Goal: Task Accomplishment & Management: Manage account settings

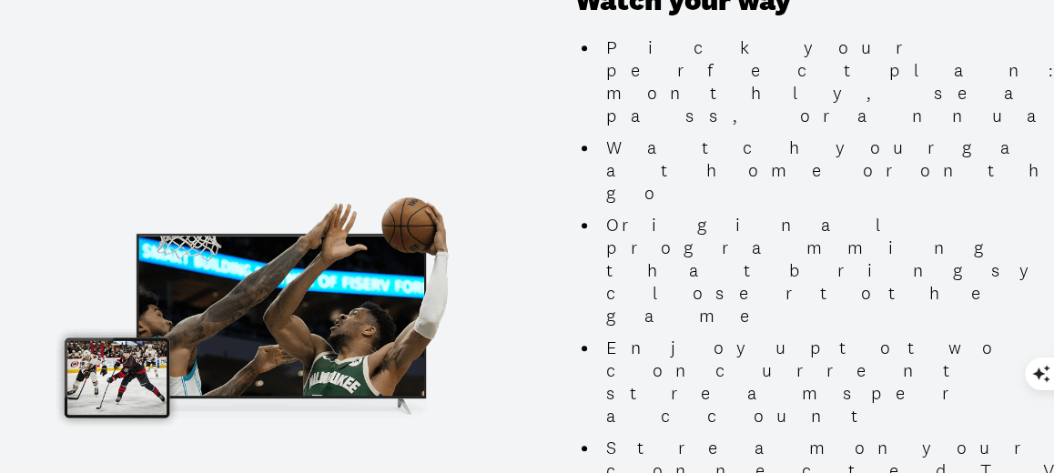
scroll to position [2185, 0]
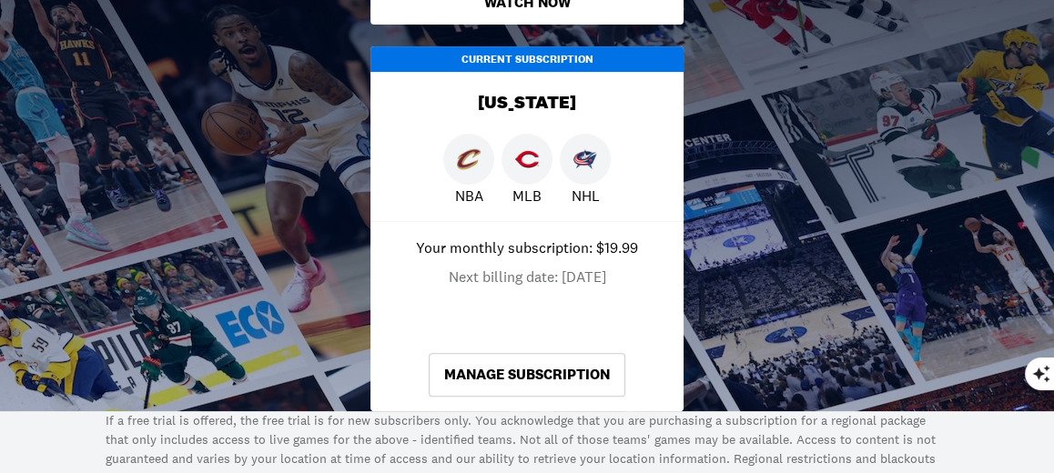
scroll to position [728, 0]
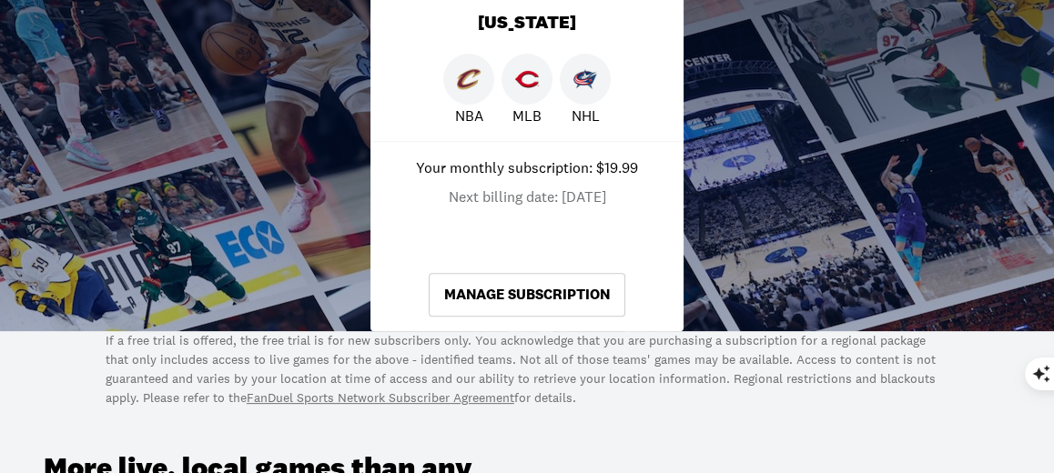
click at [566, 293] on link "Manage Subscription" at bounding box center [527, 295] width 197 height 44
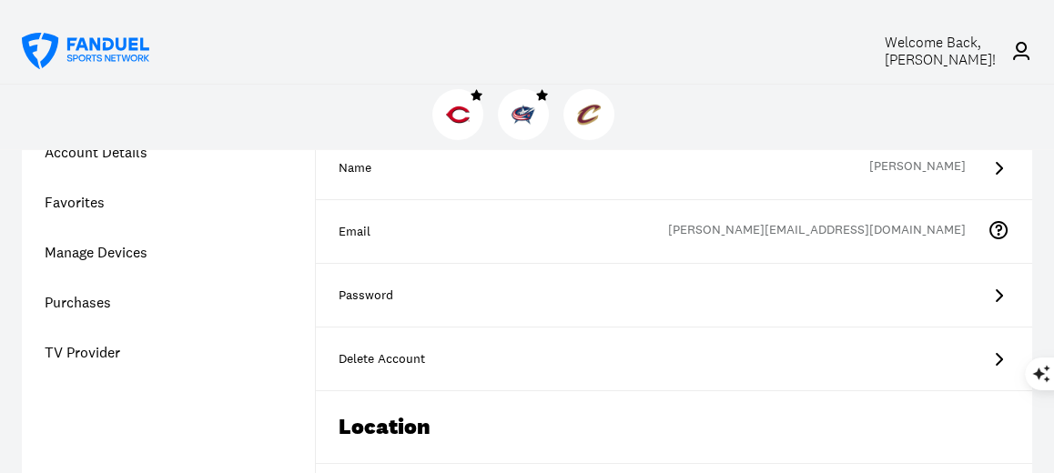
scroll to position [182, 0]
click at [93, 306] on link "Purchases" at bounding box center [168, 302] width 293 height 50
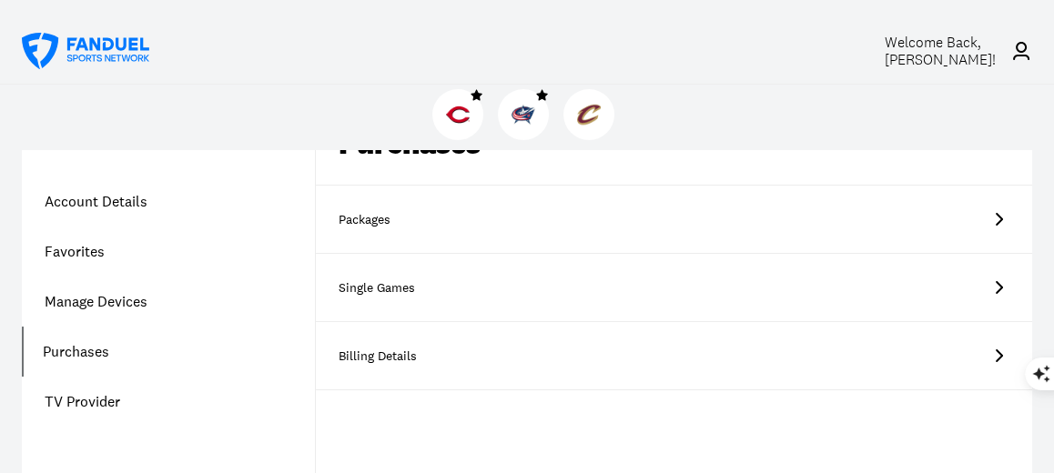
scroll to position [91, 0]
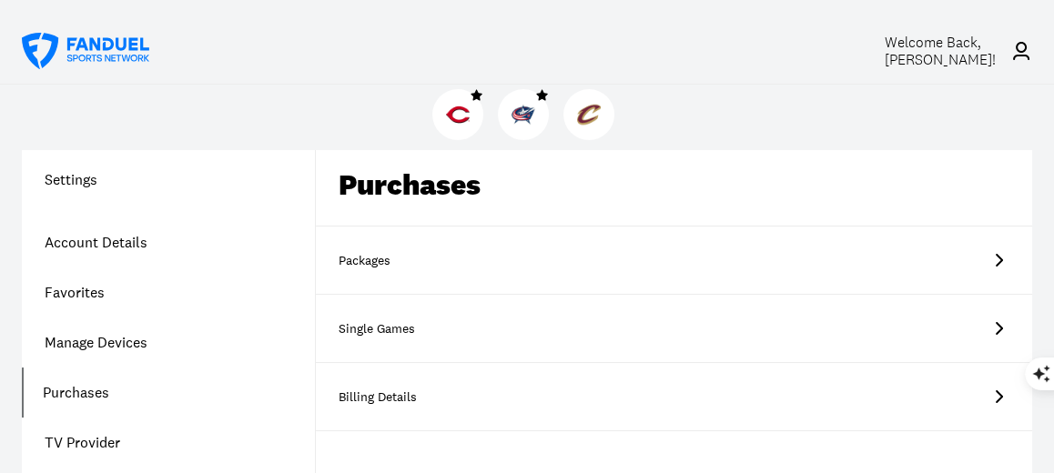
click at [502, 341] on link "Single Games 0 Available" at bounding box center [674, 329] width 717 height 68
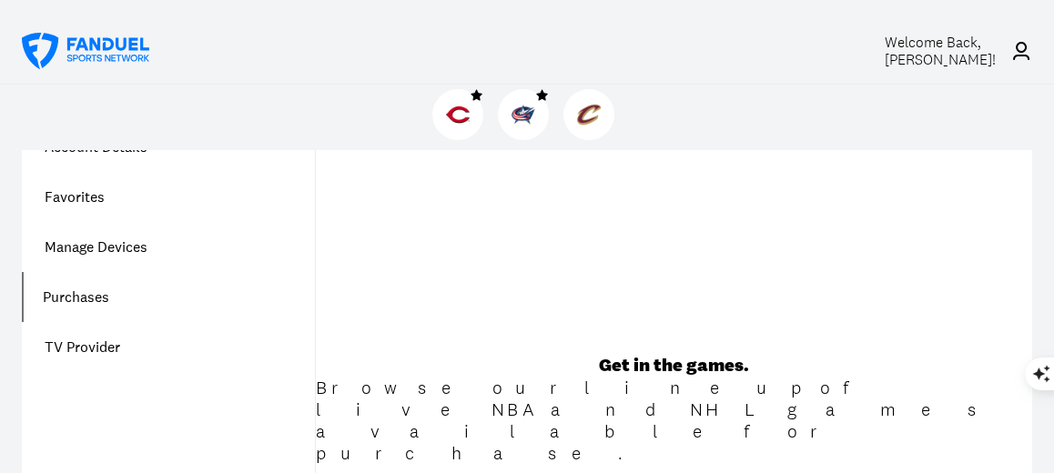
scroll to position [91, 0]
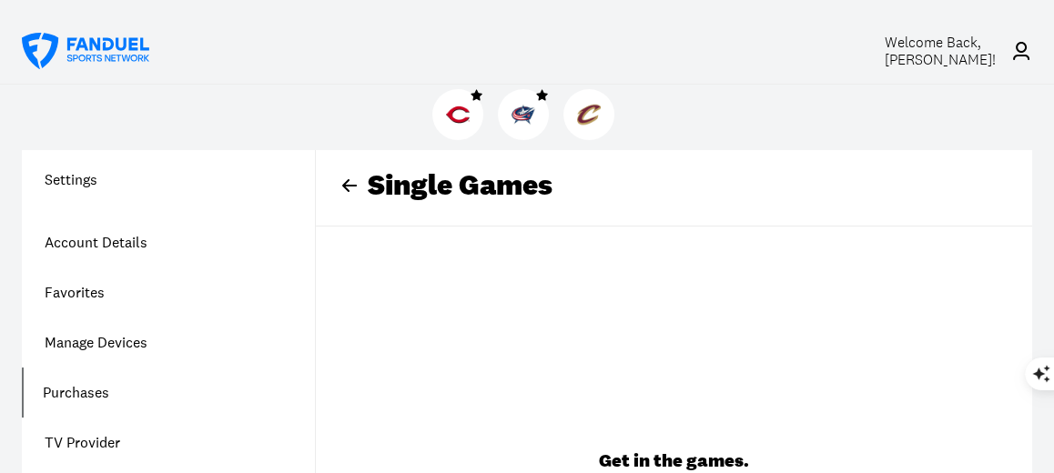
click at [345, 183] on icon at bounding box center [349, 185] width 15 height 13
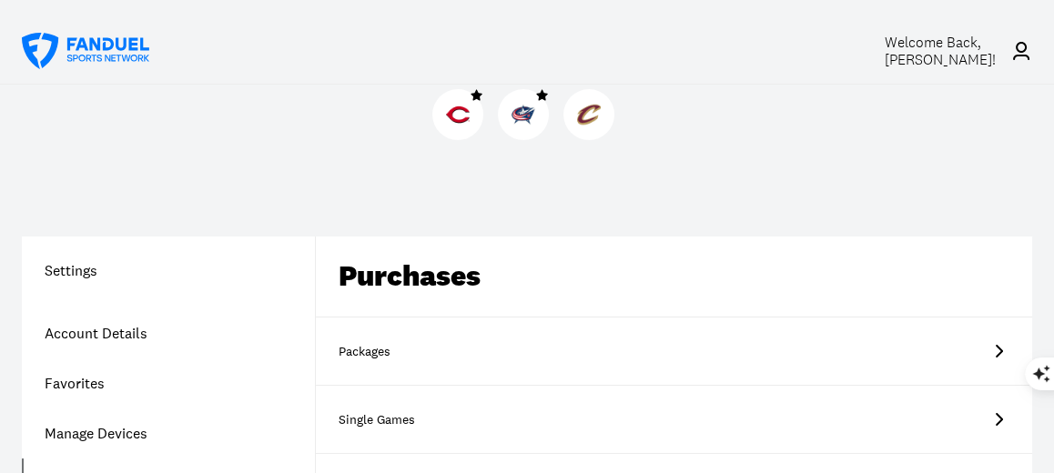
click at [539, 357] on div "[US_STATE]" at bounding box center [709, 352] width 513 height 18
